Goal: Transaction & Acquisition: Purchase product/service

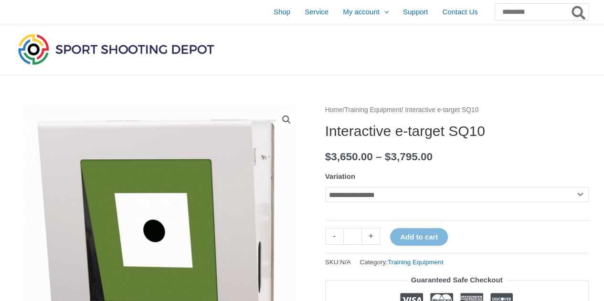
drag, startPoint x: 0, startPoint y: 0, endPoint x: 365, endPoint y: 188, distance: 410.3
click at [365, 188] on select "**********" at bounding box center [457, 194] width 264 height 15
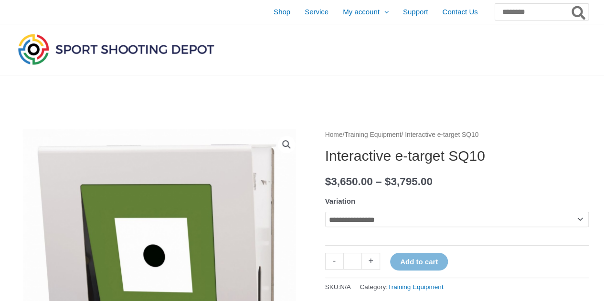
select select "********"
click at [325, 212] on select "**********" at bounding box center [457, 219] width 264 height 15
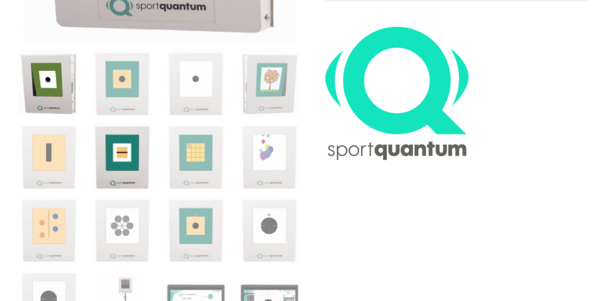
scroll to position [334, 0]
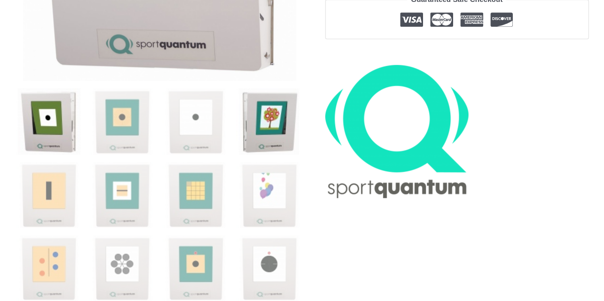
click at [281, 130] on img at bounding box center [269, 121] width 66 height 66
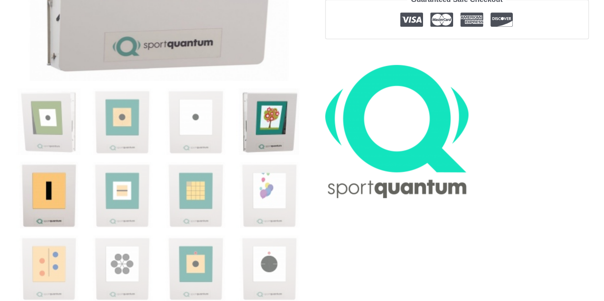
click at [64, 188] on img at bounding box center [49, 195] width 66 height 66
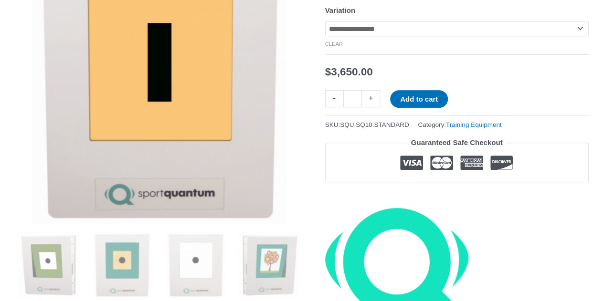
scroll to position [287, 0]
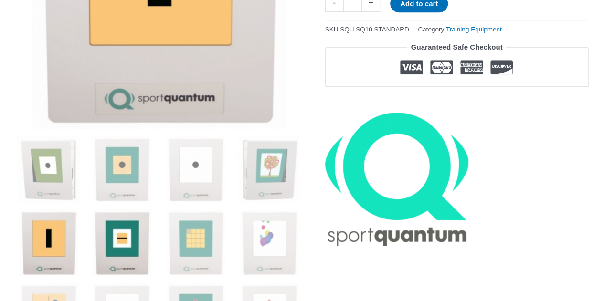
click at [138, 232] on img at bounding box center [122, 243] width 66 height 66
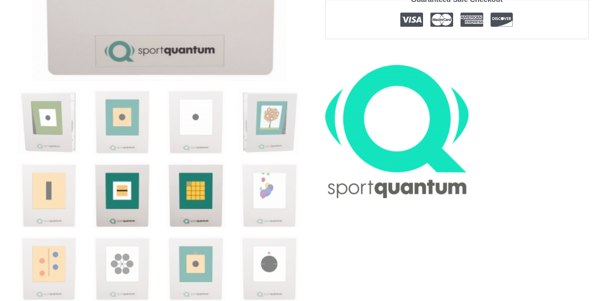
scroll to position [382, 0]
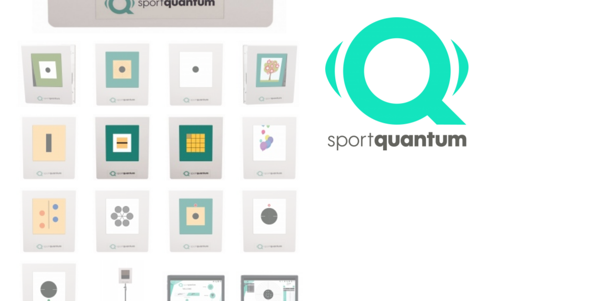
click at [194, 200] on img at bounding box center [195, 221] width 66 height 66
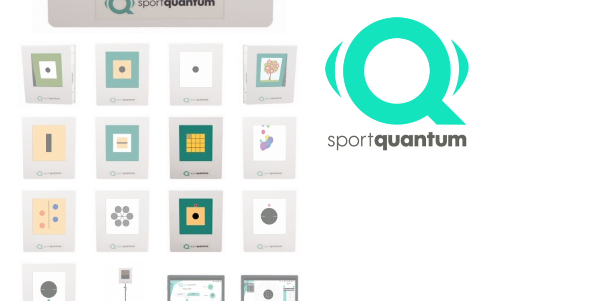
click at [195, 166] on img at bounding box center [195, 147] width 66 height 66
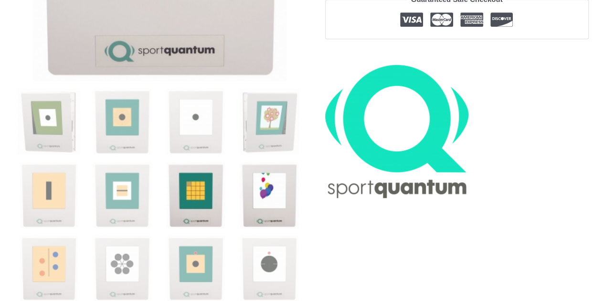
click at [283, 177] on img at bounding box center [269, 195] width 66 height 66
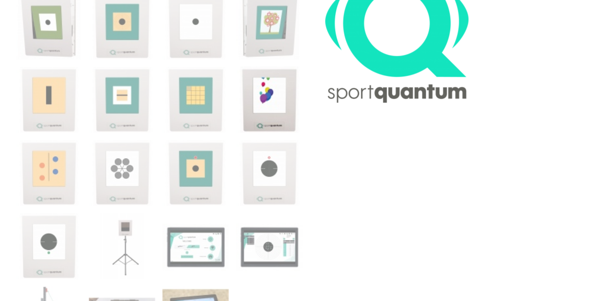
scroll to position [478, 0]
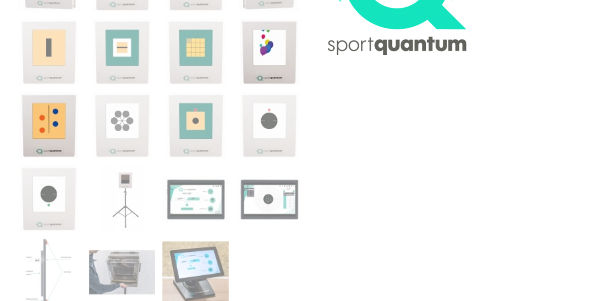
click at [65, 128] on img at bounding box center [49, 125] width 66 height 66
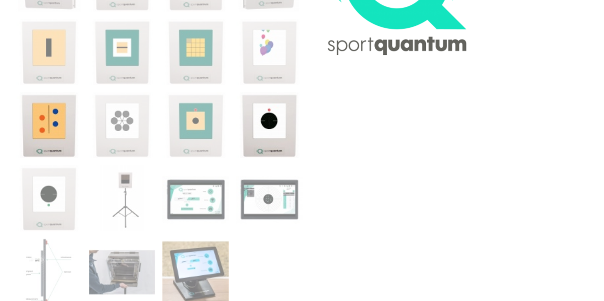
click at [277, 140] on img at bounding box center [269, 125] width 66 height 66
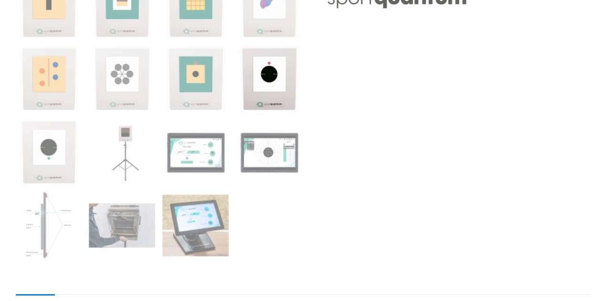
scroll to position [525, 0]
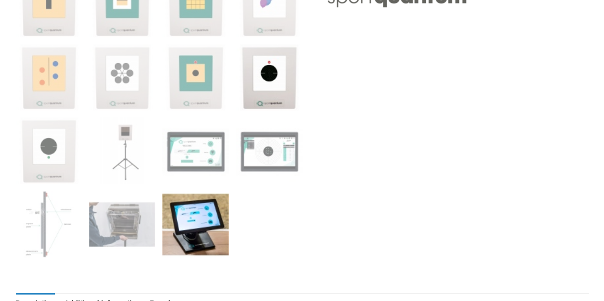
click at [193, 222] on img at bounding box center [195, 224] width 66 height 66
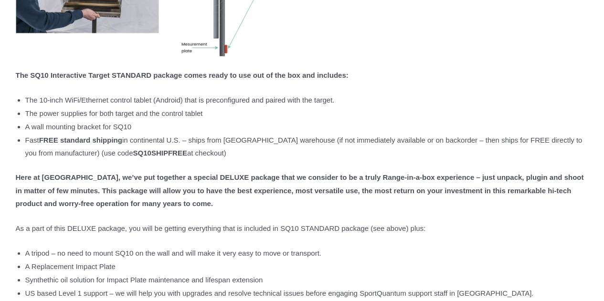
scroll to position [1624, 0]
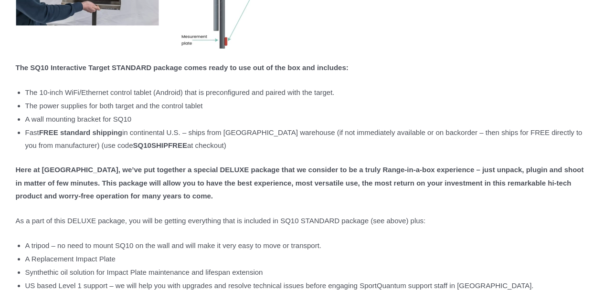
click at [468, 97] on li "The 10-inch WiFi/Ethernet control tablet (Android) that is preconfigured and pa…" at bounding box center [307, 92] width 564 height 13
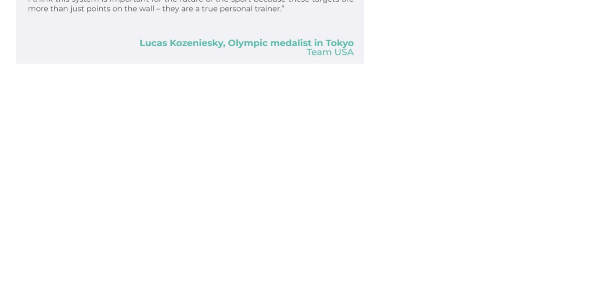
scroll to position [860, 0]
